Goal: Find contact information: Find contact information

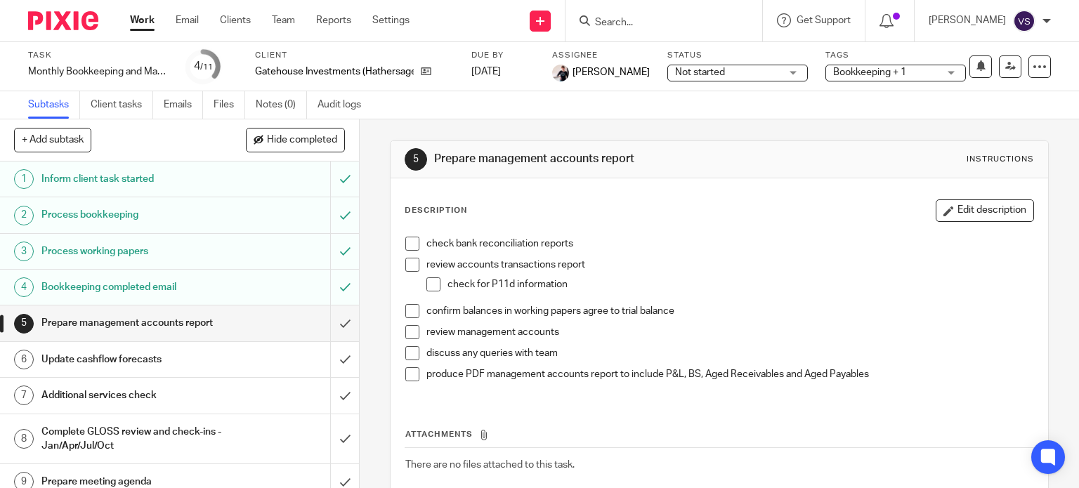
click at [143, 27] on link "Work" at bounding box center [142, 20] width 25 height 14
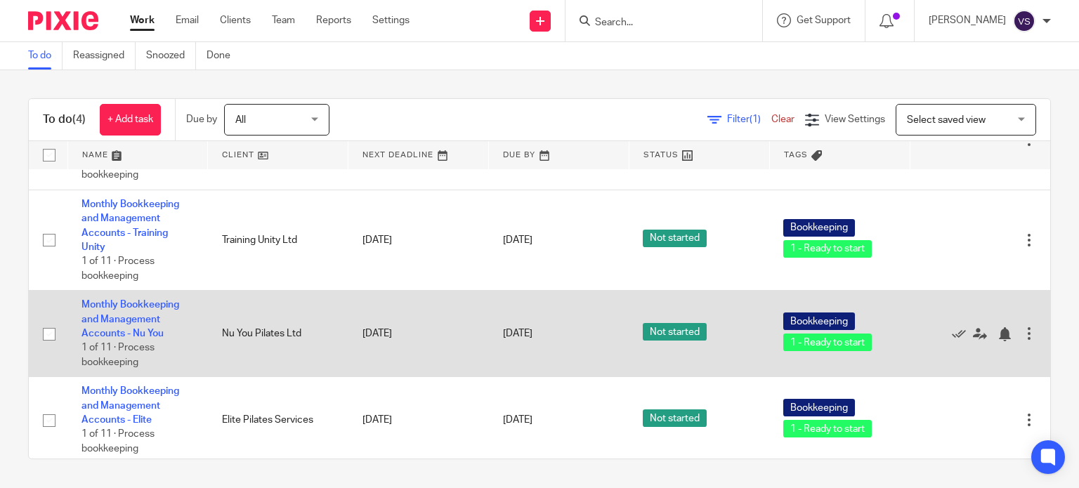
scroll to position [86, 0]
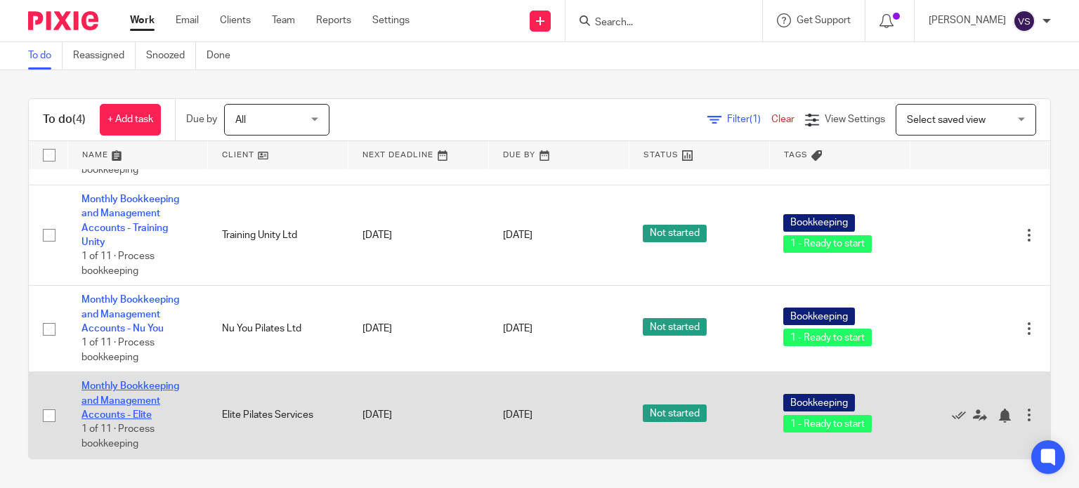
click at [119, 409] on link "Monthly Bookkeeping and Management Accounts - Elite" at bounding box center [130, 400] width 98 height 39
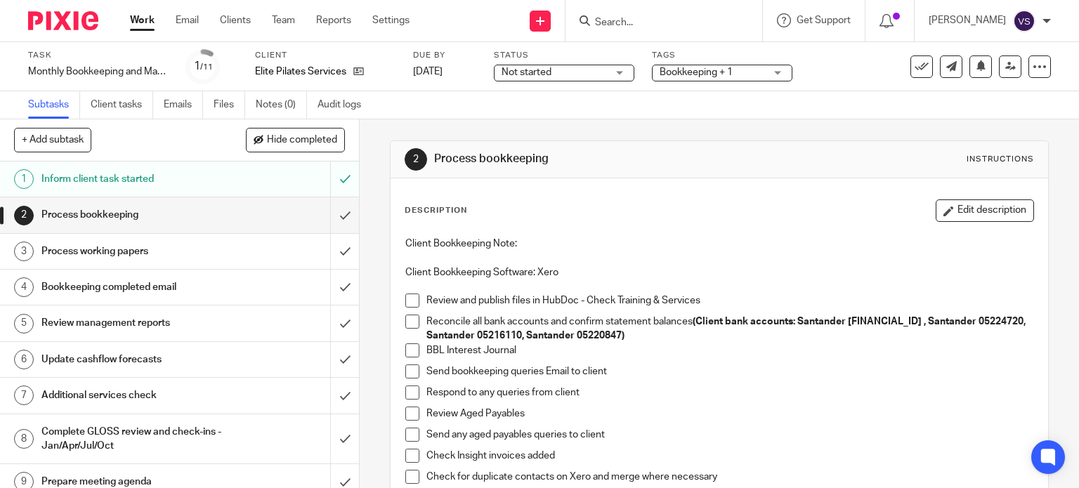
scroll to position [70, 0]
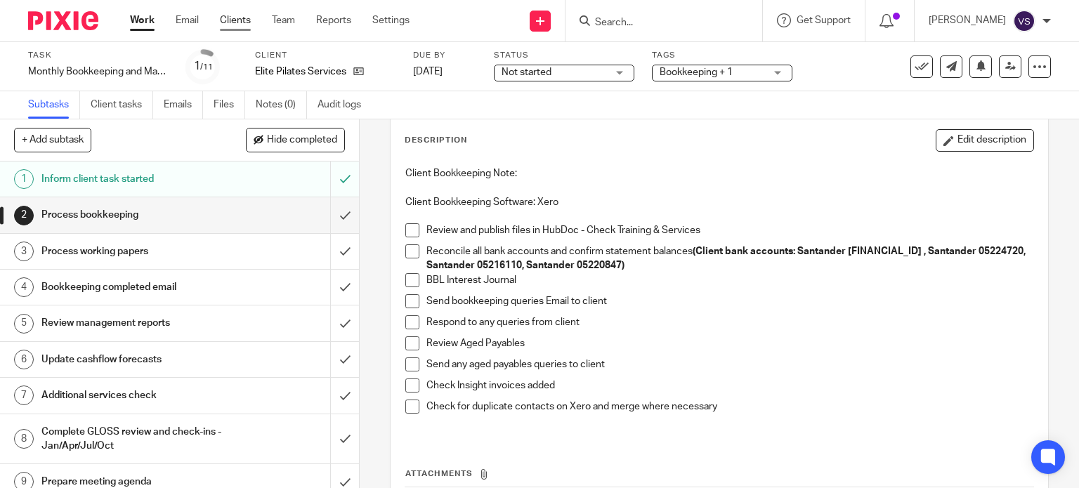
click at [248, 25] on link "Clients" at bounding box center [235, 20] width 31 height 14
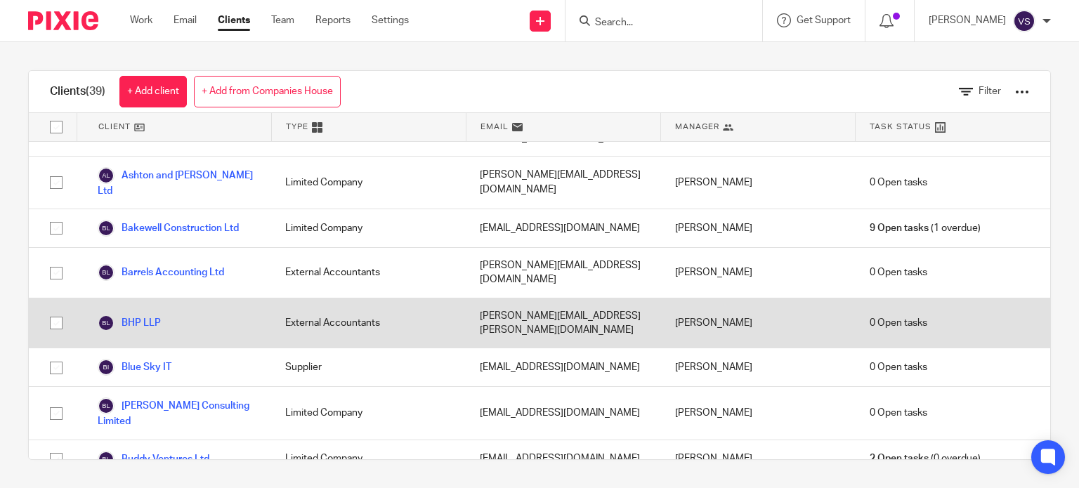
scroll to position [140, 0]
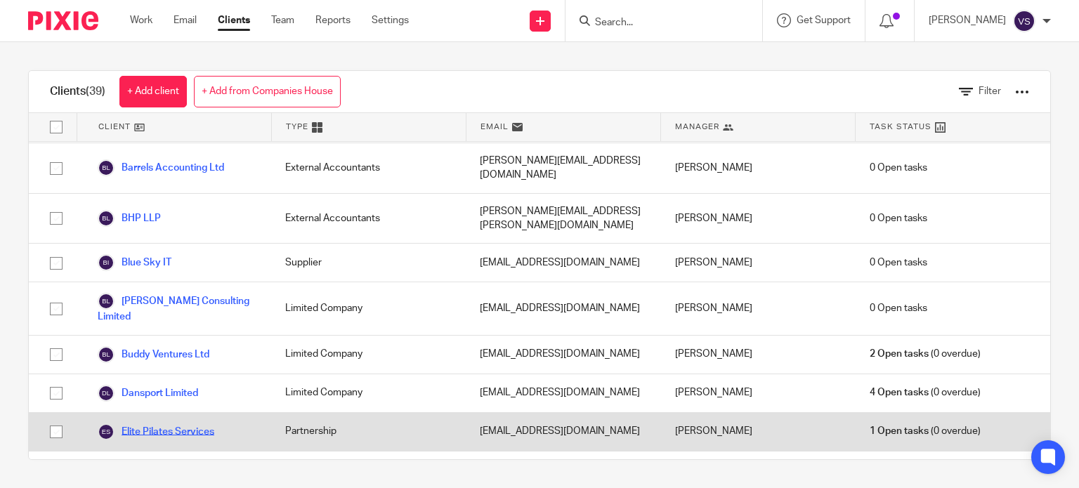
click at [168, 413] on div "Elite Pilates Services" at bounding box center [174, 432] width 195 height 38
click at [168, 423] on link "Elite Pilates Services" at bounding box center [156, 431] width 117 height 17
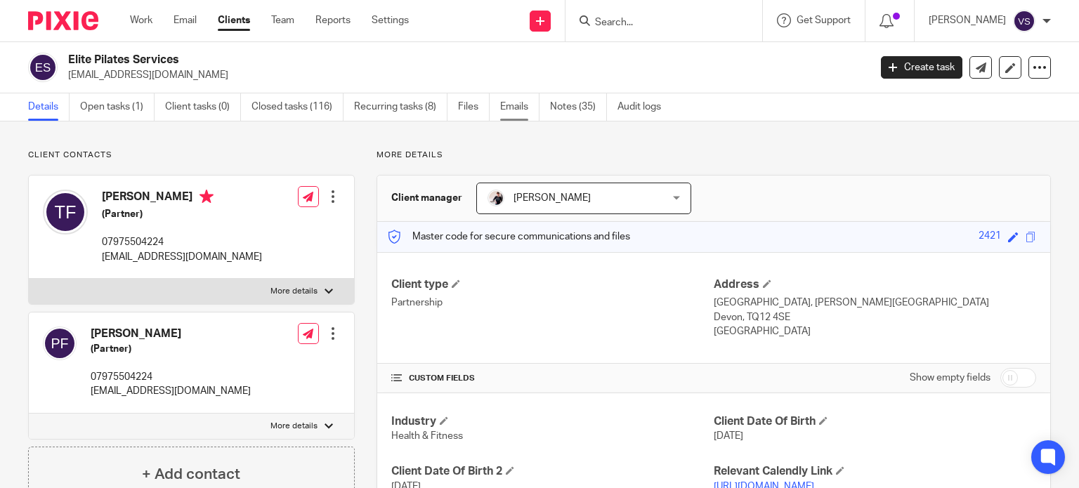
click at [513, 108] on link "Emails" at bounding box center [519, 106] width 39 height 27
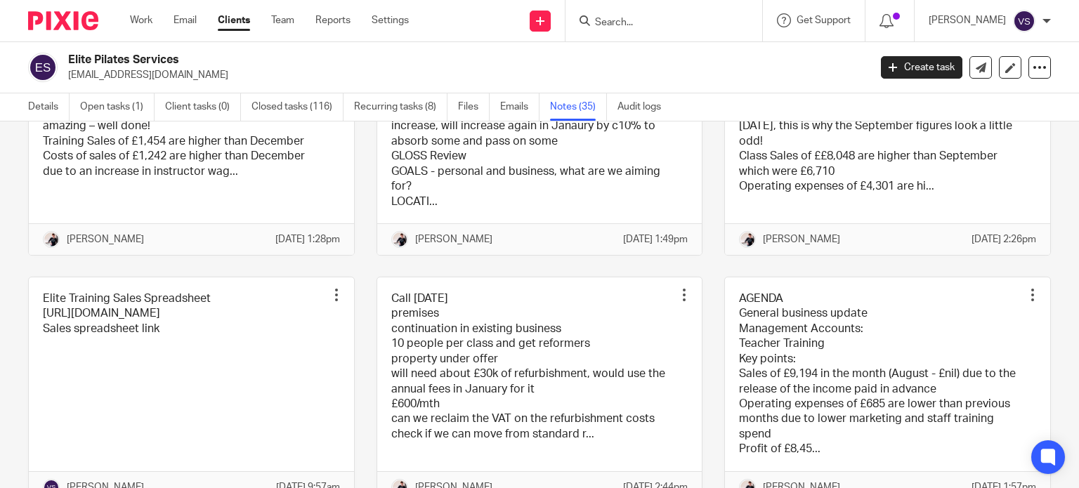
scroll to position [421, 0]
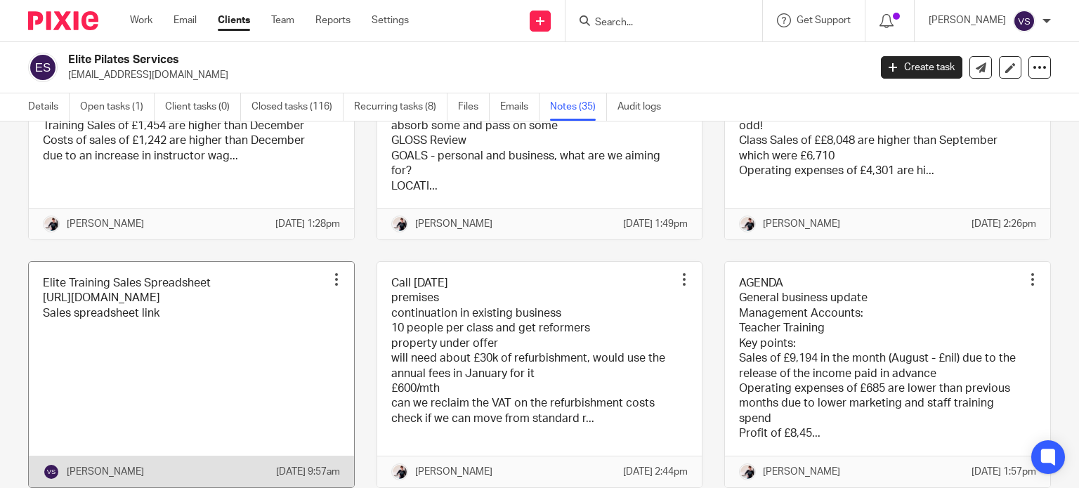
click at [154, 351] on link at bounding box center [191, 374] width 325 height 225
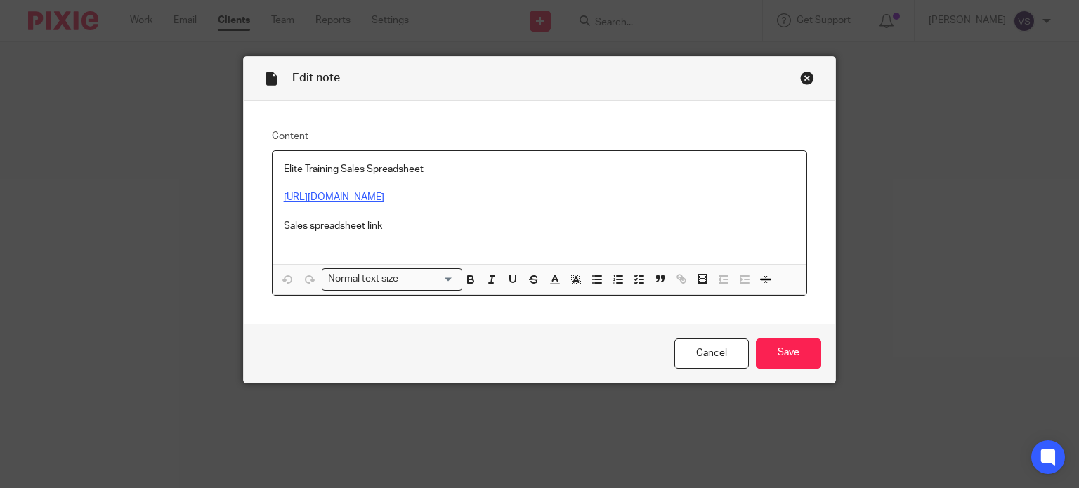
click at [384, 193] on link "[URL][DOMAIN_NAME]" at bounding box center [334, 197] width 100 height 10
click at [803, 84] on div "Close this dialog window" at bounding box center [807, 78] width 14 height 14
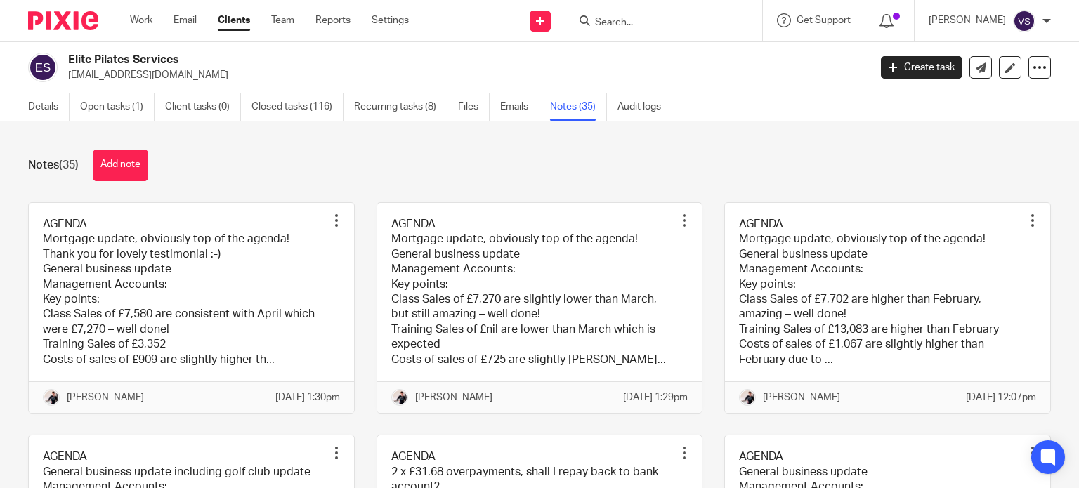
click at [233, 21] on link "Clients" at bounding box center [234, 20] width 32 height 14
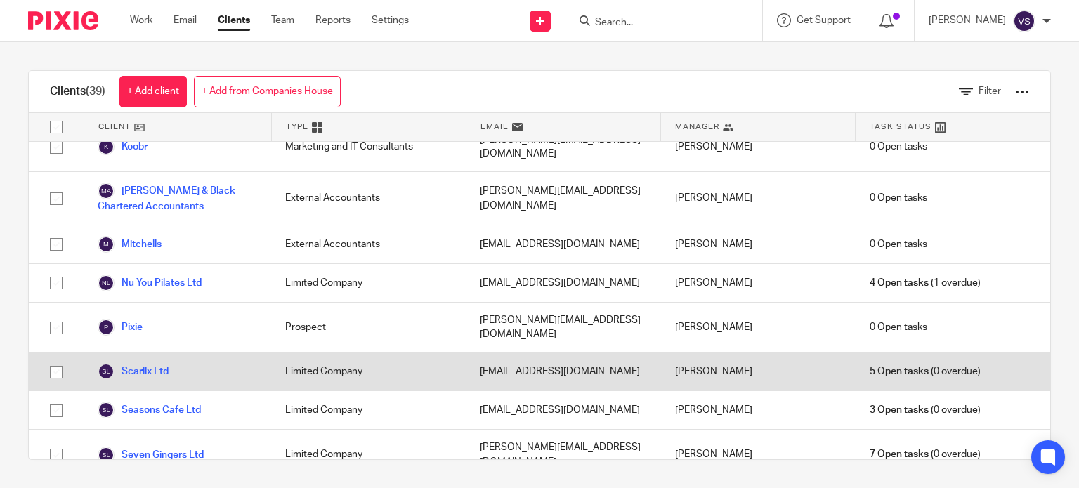
scroll to position [1053, 0]
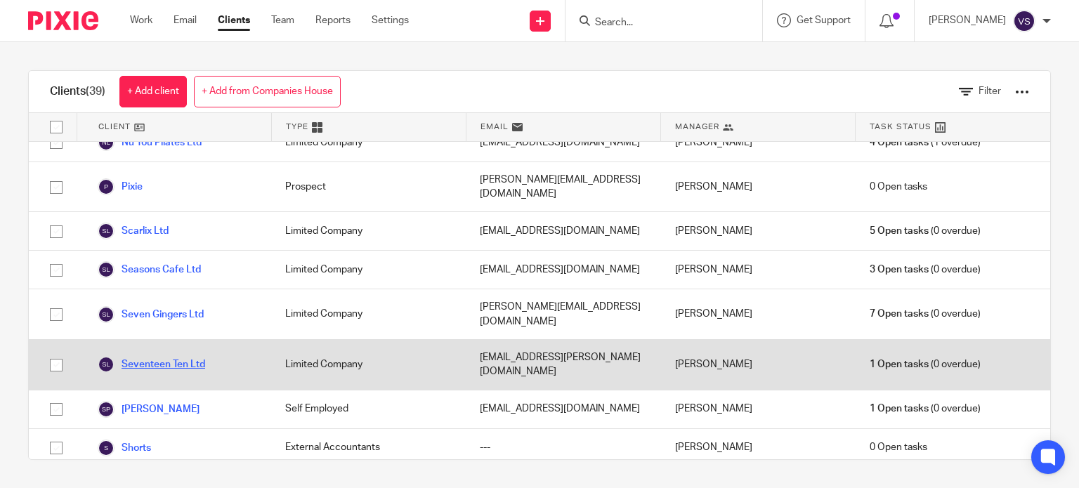
click at [169, 356] on link "Seventeen Ten Ltd" at bounding box center [151, 364] width 107 height 17
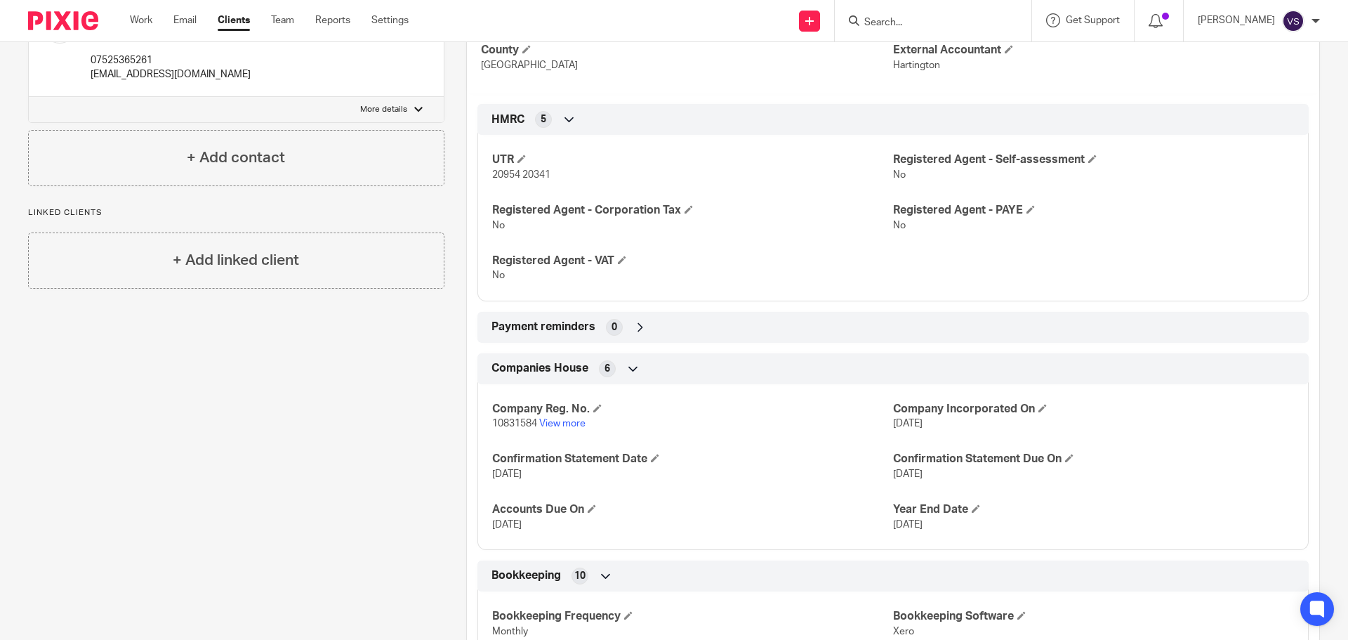
scroll to position [492, 0]
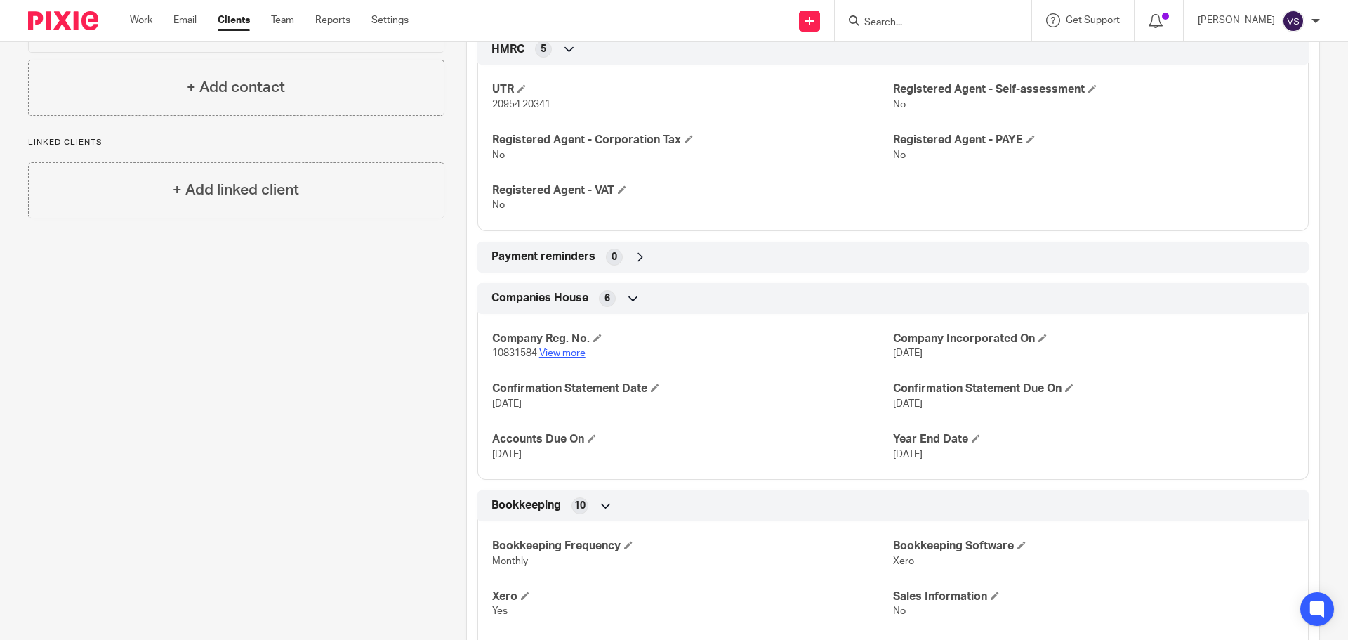
click at [553, 353] on link "View more" at bounding box center [562, 353] width 46 height 10
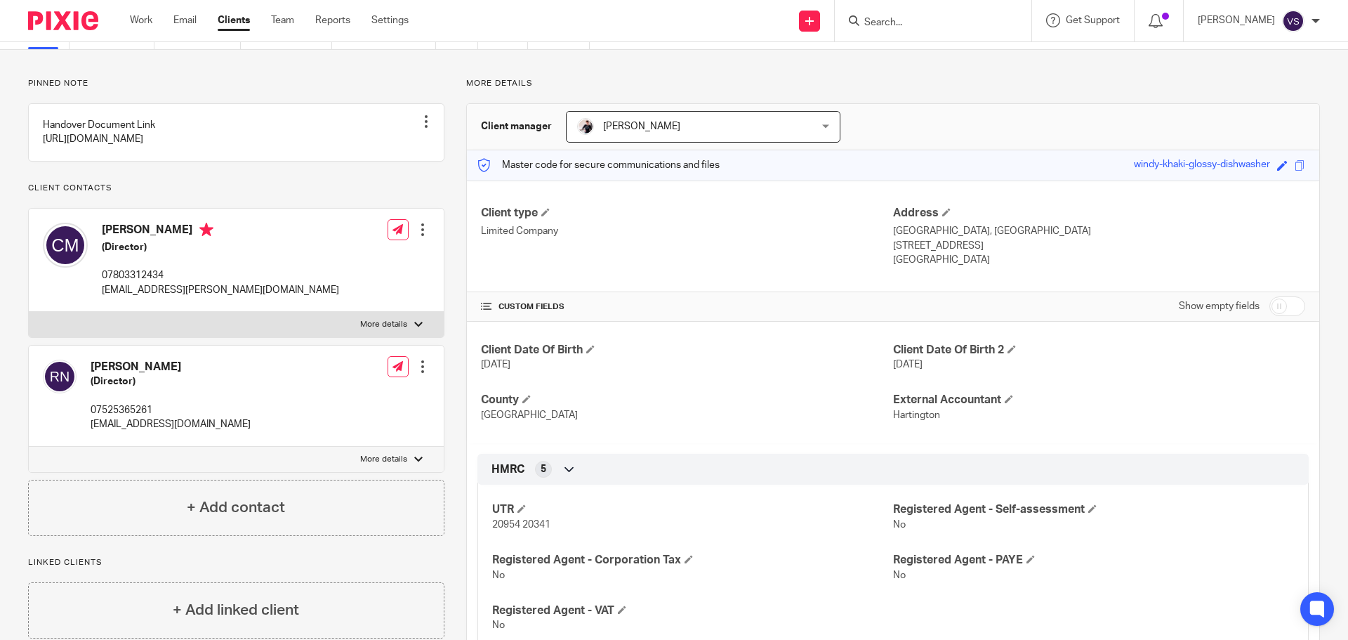
scroll to position [70, 0]
drag, startPoint x: 970, startPoint y: 263, endPoint x: 887, endPoint y: 234, distance: 87.7
click at [893, 234] on div "Address The Haven, Haddon Road Bakewell, DE45 1AW United Kingdom" at bounding box center [1099, 238] width 412 height 62
copy div "The Haven, Haddon Road Bakewell, DE45 1AW United Kingdom"
drag, startPoint x: 263, startPoint y: 315, endPoint x: 103, endPoint y: 319, distance: 160.2
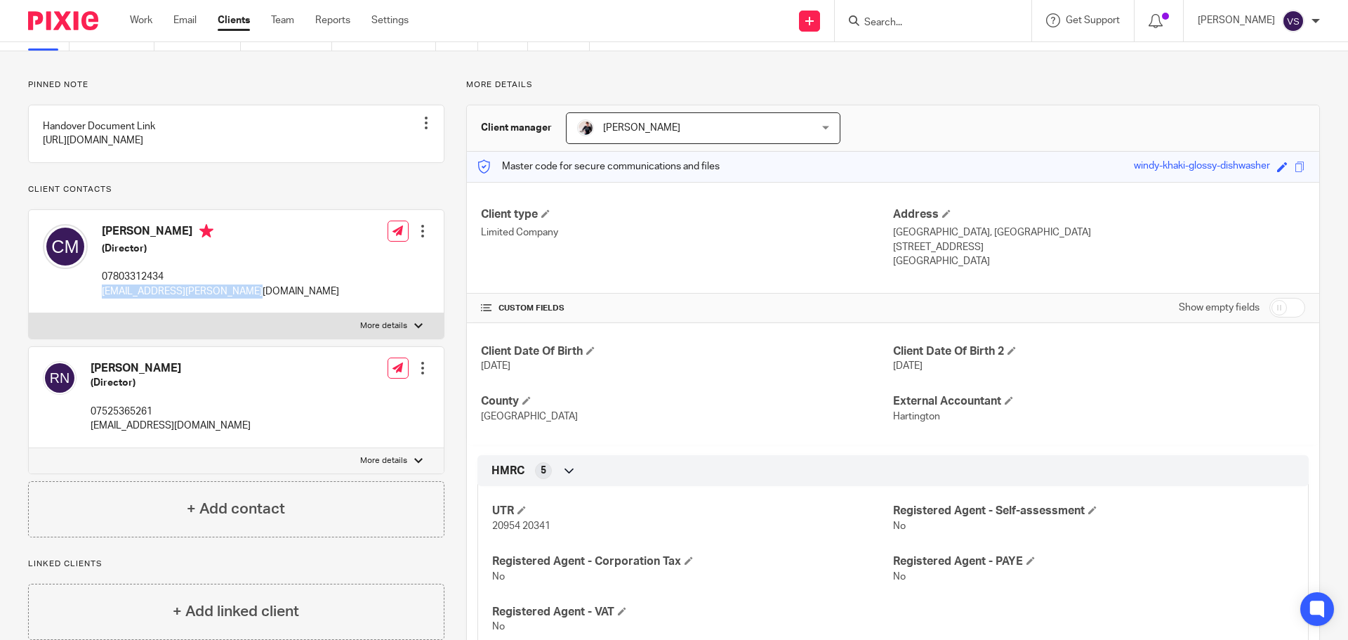
click at [103, 298] on p "macintosh.caroline@gmail.com" at bounding box center [220, 291] width 237 height 14
copy p "macintosh.caroline@gmail.com"
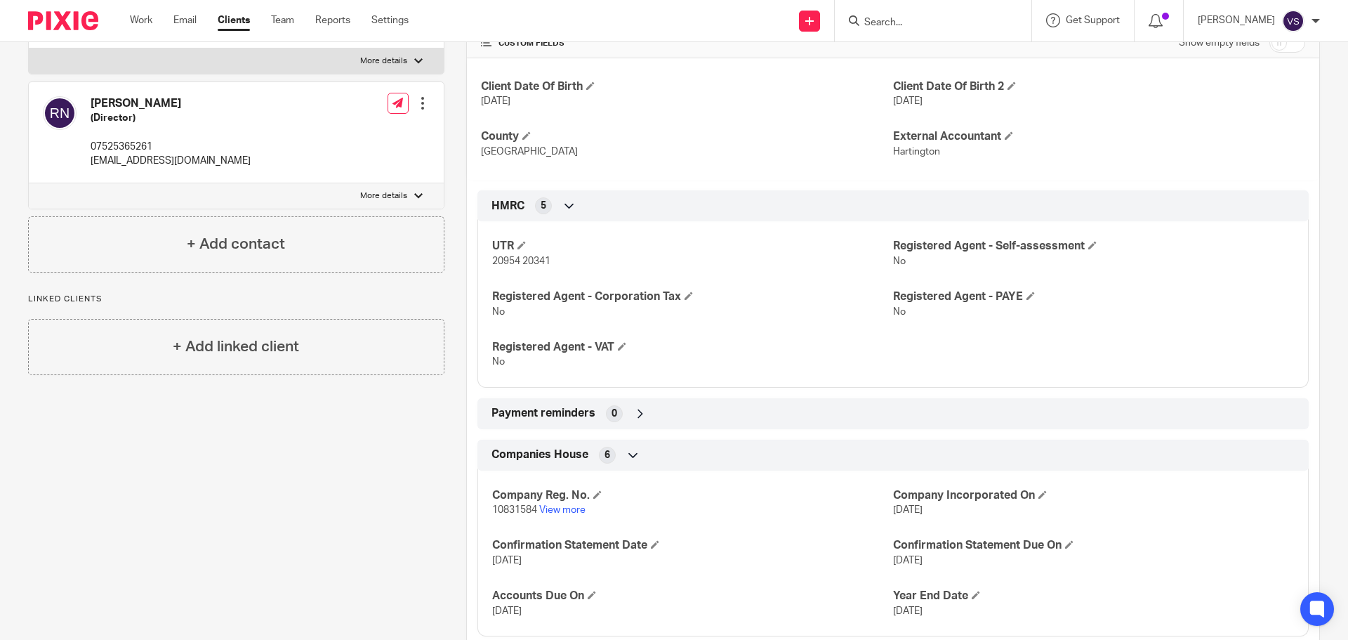
scroll to position [351, 0]
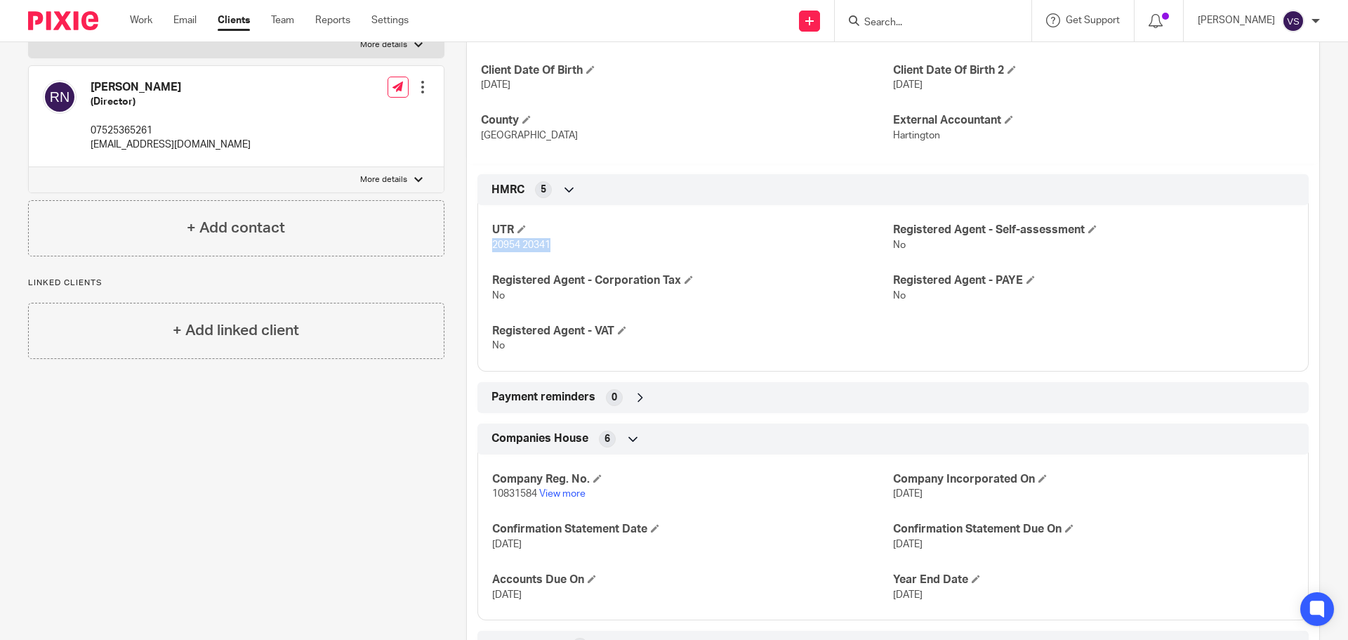
drag, startPoint x: 560, startPoint y: 249, endPoint x: 480, endPoint y: 245, distance: 80.1
click at [480, 245] on div "UTR 20954 20341 Registered Agent - Self-assessment No Registered Agent - Corpor…" at bounding box center [893, 283] width 831 height 176
copy span "20954 20341"
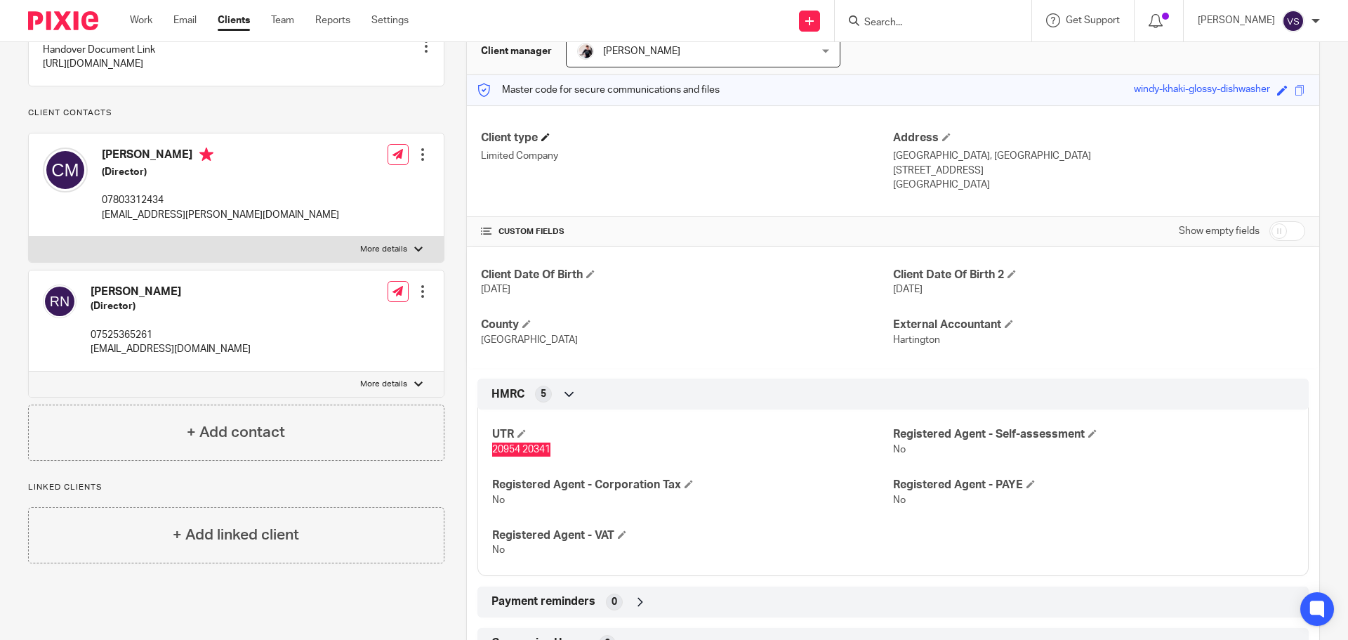
scroll to position [140, 0]
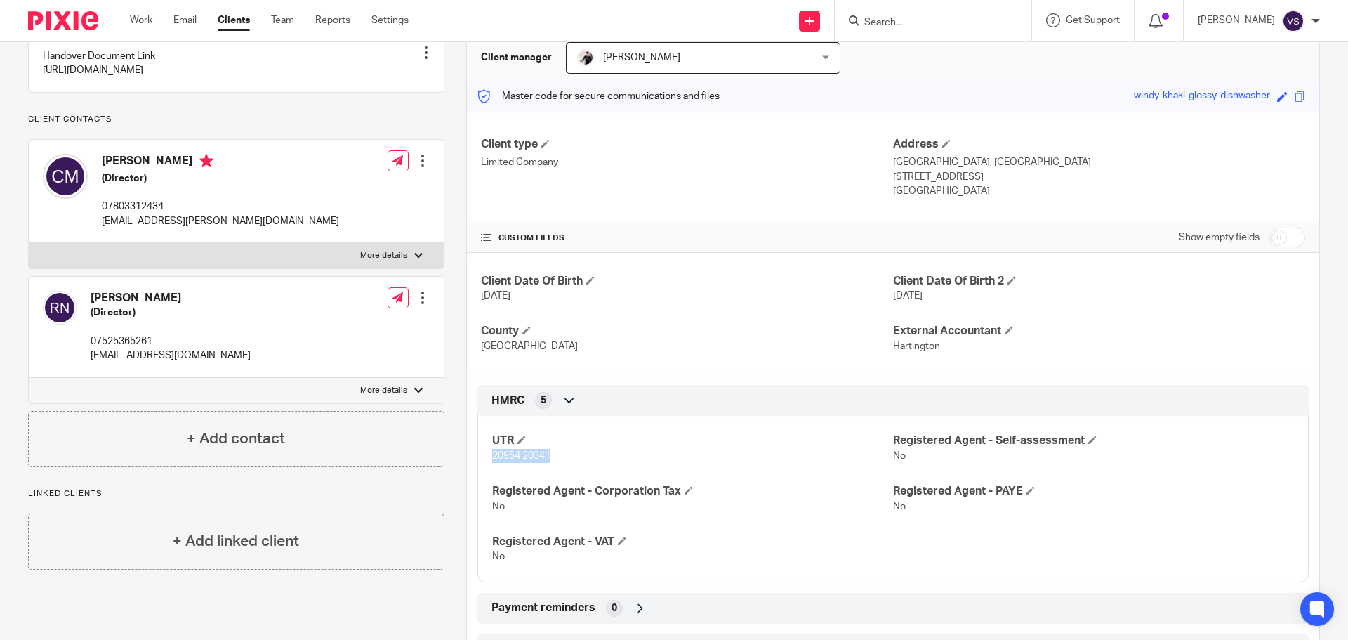
drag, startPoint x: 103, startPoint y: 190, endPoint x: 276, endPoint y: 190, distance: 172.8
click at [276, 171] on h4 "Caroline Sheila Morris Macintosh" at bounding box center [220, 163] width 237 height 18
copy h4 "Caroline Sheila Morris Macintosh"
drag, startPoint x: 152, startPoint y: 327, endPoint x: 119, endPoint y: 324, distance: 33.1
click at [93, 305] on h4 "Rob Neal" at bounding box center [171, 298] width 160 height 15
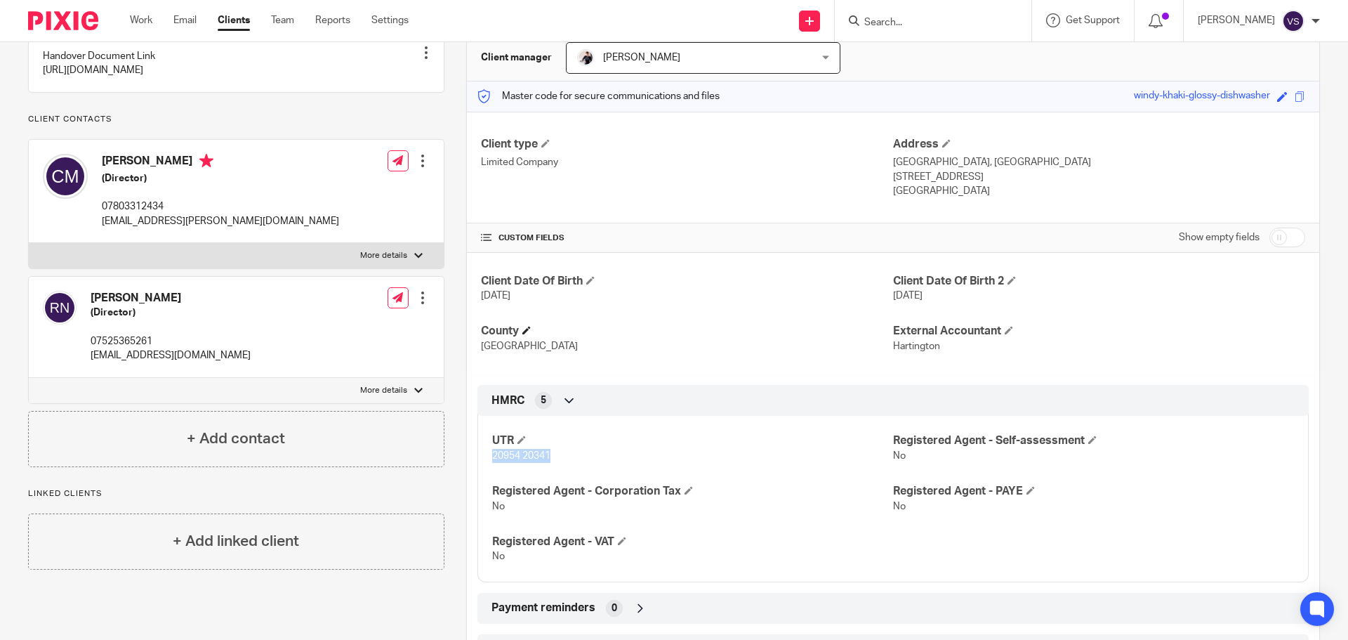
copy h4 "Rob Neal"
